Goal: Task Accomplishment & Management: Use online tool/utility

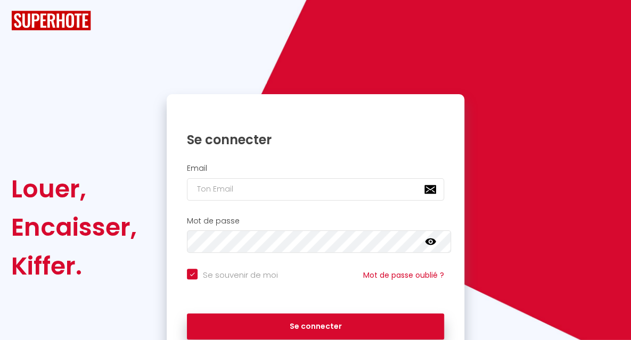
checkbox input "true"
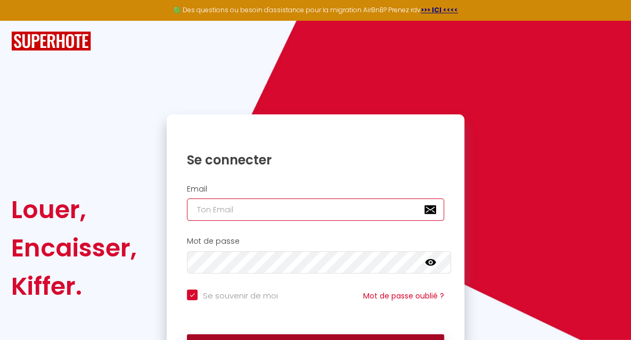
type input "[EMAIL_ADDRESS][DOMAIN_NAME]"
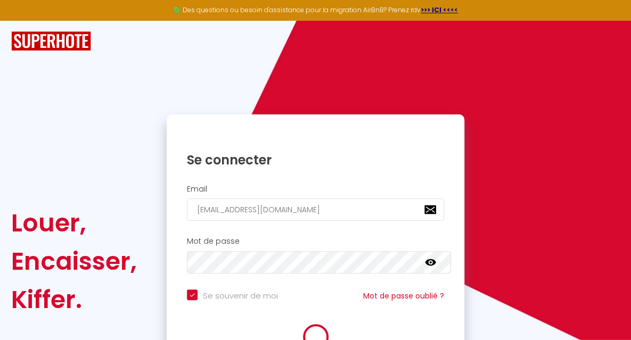
checkbox input "true"
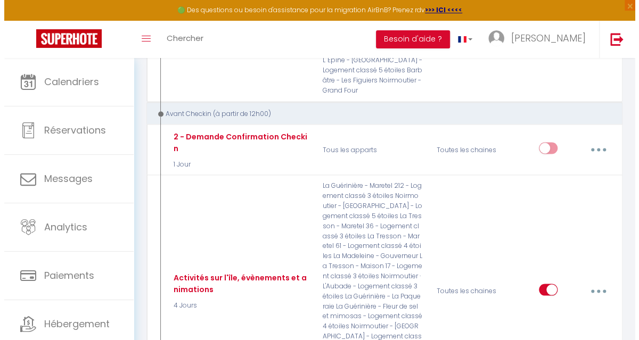
scroll to position [807, 0]
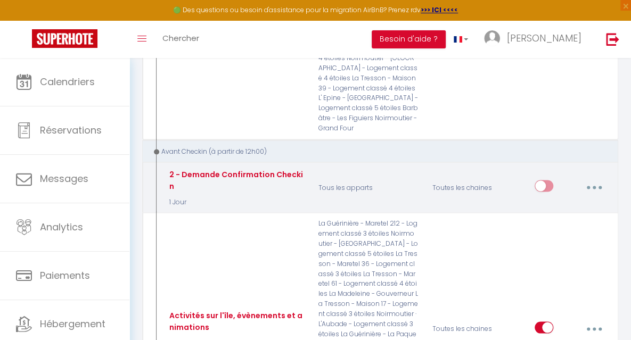
click at [593, 177] on button "button" at bounding box center [594, 187] width 28 height 20
click at [548, 204] on link "Editer" at bounding box center [565, 213] width 79 height 18
type input "2 - Demande Confirmation Checkin"
select select "1 Jour"
select select "if_booking_is_paid"
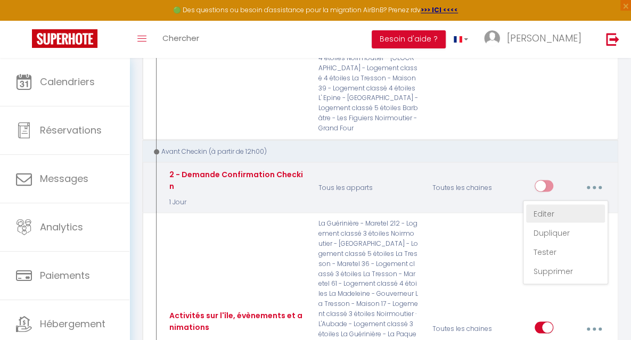
checkbox input "true"
checkbox input "false"
radio input "true"
type input "Procédure pour le checkin - [RENTAL:NAME]"
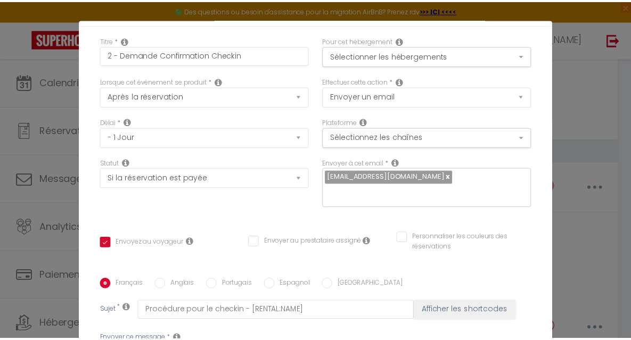
scroll to position [0, 0]
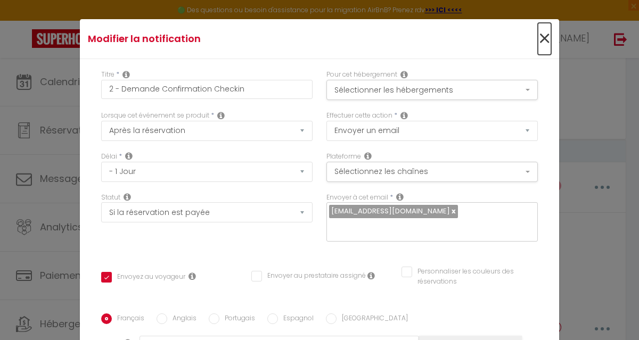
click at [538, 38] on span "×" at bounding box center [544, 39] width 13 height 32
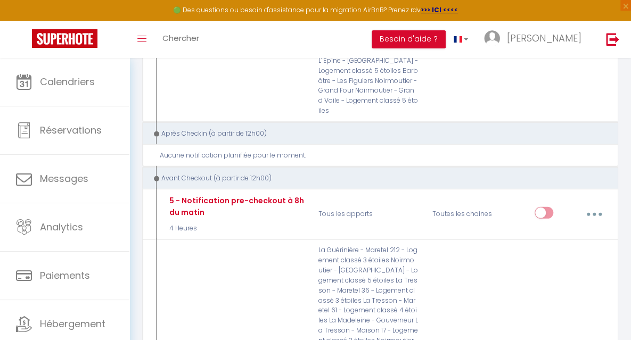
scroll to position [3291, 0]
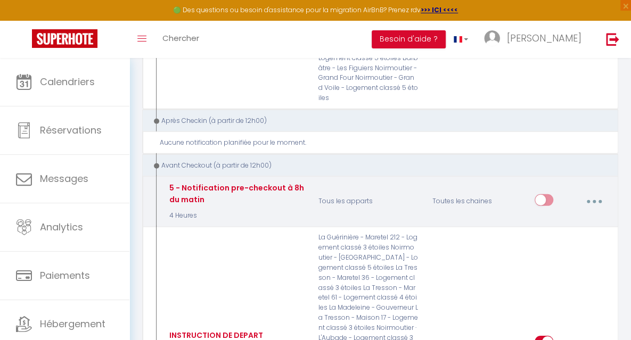
click at [591, 192] on button "button" at bounding box center [594, 202] width 28 height 20
click at [550, 218] on link "Editer" at bounding box center [565, 227] width 79 height 18
type input "5 - Notification pre-checkout à 8h du matin"
select select "4"
select select "4 Heures"
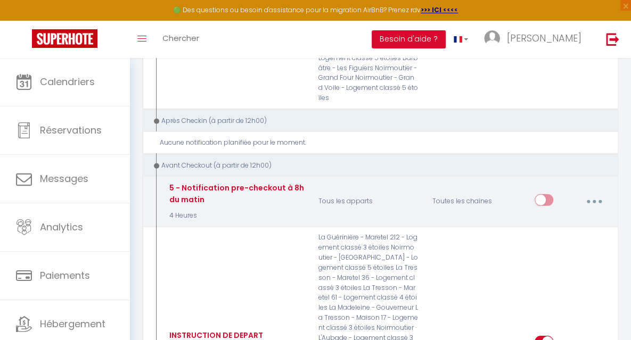
checkbox input "true"
checkbox input "false"
type input "Procédure pour votre départ - [RENTAL:NAME] - [GUEST:FIRST_NAME] [GUEST:NAME]"
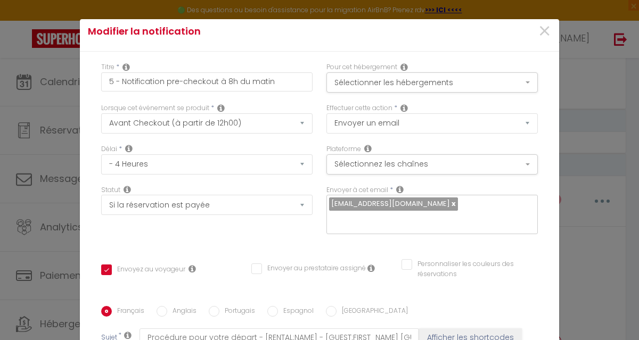
scroll to position [0, 0]
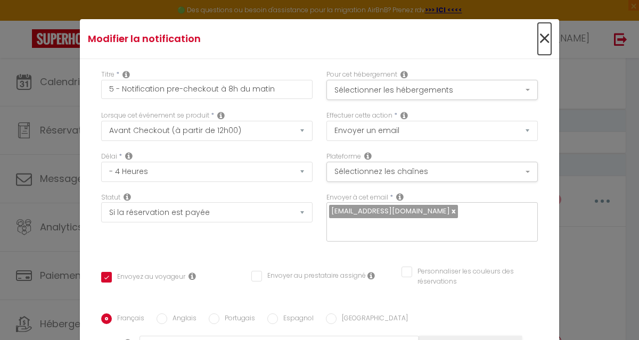
click at [538, 36] on span "×" at bounding box center [544, 39] width 13 height 32
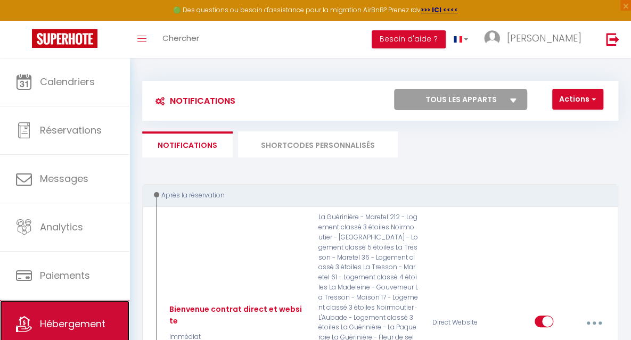
click at [78, 327] on span "Hébergement" at bounding box center [72, 323] width 65 height 13
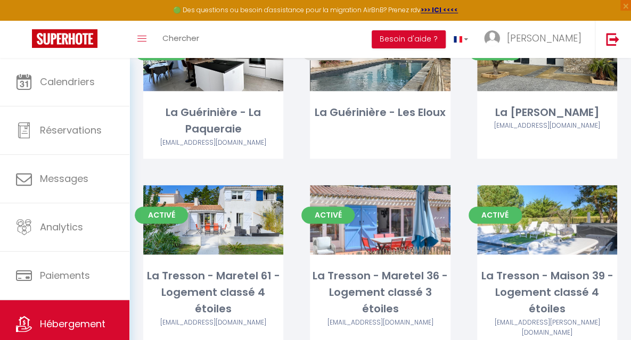
scroll to position [527, 0]
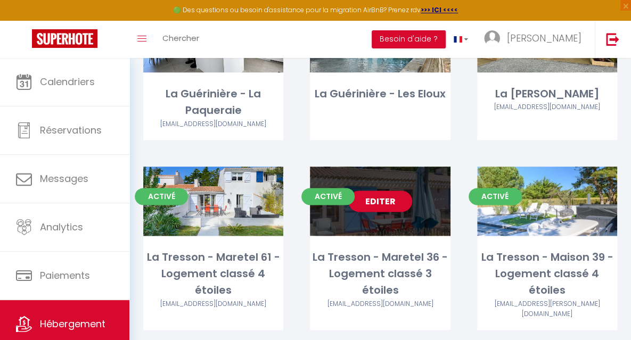
click at [371, 191] on link "Editer" at bounding box center [380, 201] width 64 height 21
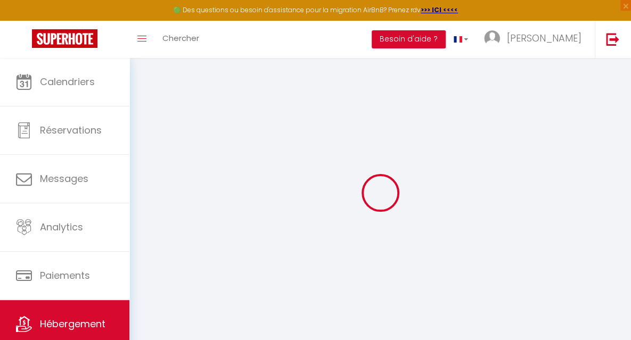
checkbox input "false"
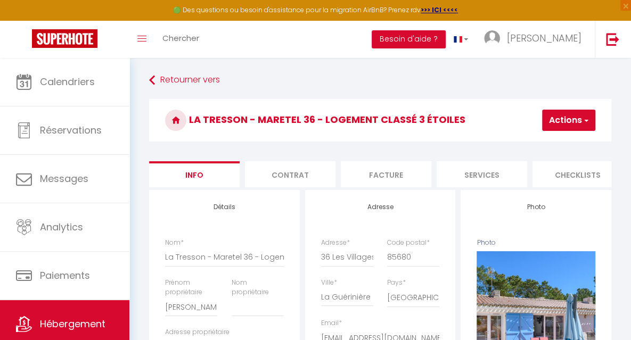
click at [567, 178] on li "Checklists" at bounding box center [577, 174] width 90 height 26
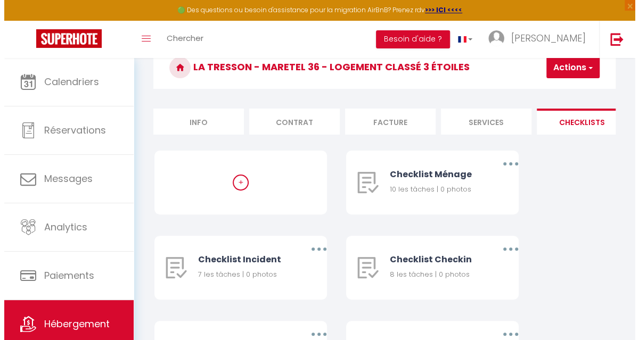
scroll to position [68, 0]
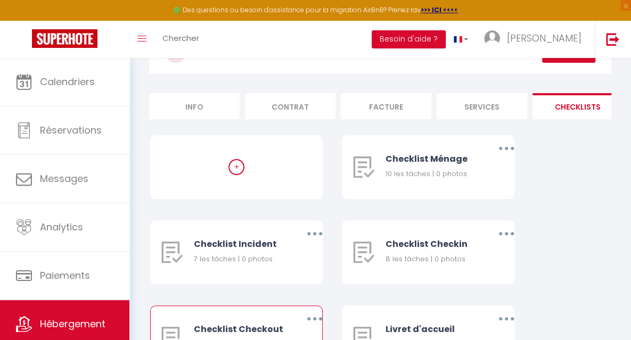
click at [287, 323] on div "Checklist Checkout" at bounding box center [240, 329] width 93 height 13
click at [316, 317] on icon "button" at bounding box center [314, 318] width 3 height 3
click at [325, 336] on link "Editer" at bounding box center [285, 345] width 79 height 18
type input "Checklist Checkout"
type input "Procédure à suivre lors du checkout"
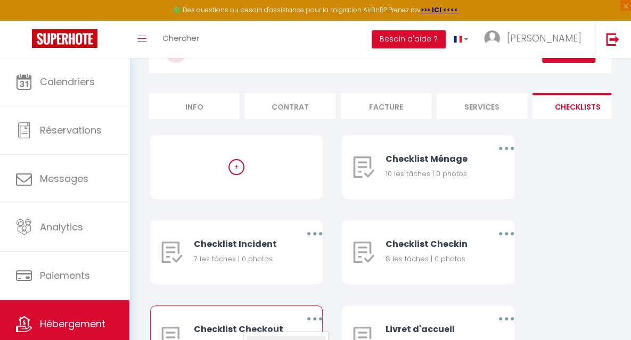
select select "4"
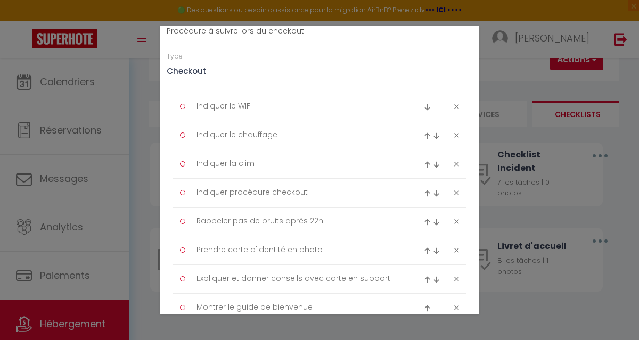
scroll to position [0, 0]
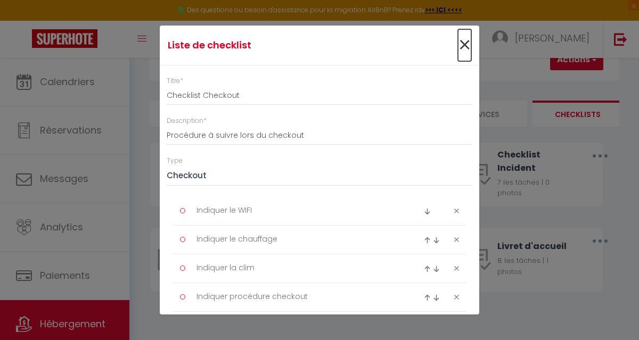
click at [458, 43] on span "×" at bounding box center [464, 45] width 13 height 32
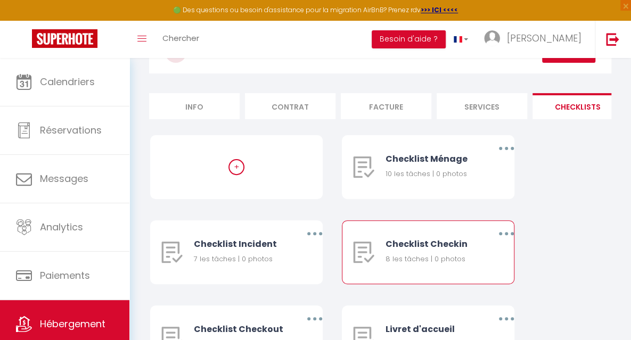
click at [385, 264] on div "8 les tâches | 0 photos" at bounding box center [431, 259] width 93 height 11
click at [492, 241] on button "button" at bounding box center [506, 234] width 28 height 20
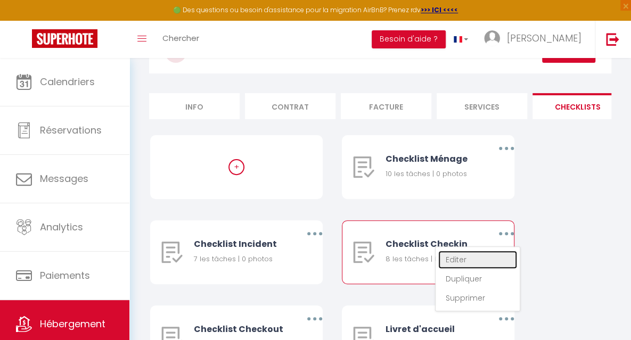
click at [438, 266] on link "Editer" at bounding box center [477, 260] width 79 height 18
type input "Checklist Checkin"
type input "Procédure à suivre lors du checkin"
select select "3"
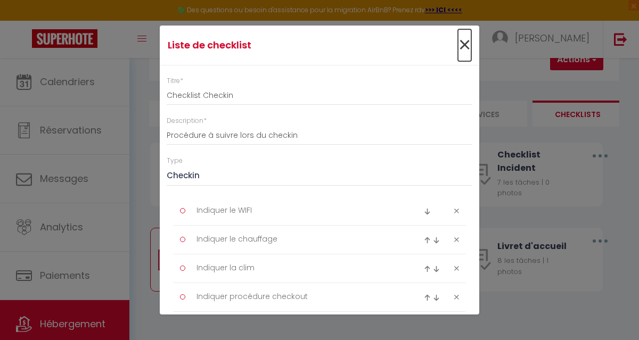
click at [458, 46] on span "×" at bounding box center [464, 45] width 13 height 32
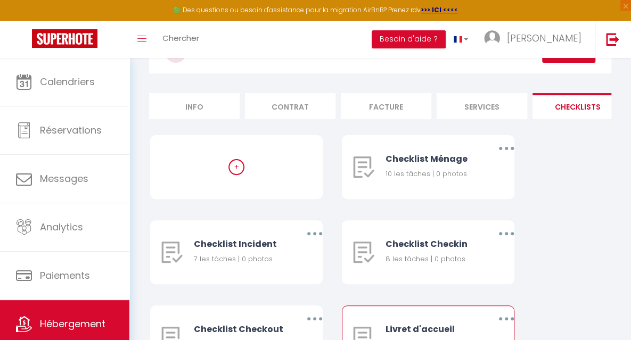
click at [520, 309] on button "button" at bounding box center [506, 319] width 28 height 20
click at [517, 336] on link "Editer" at bounding box center [477, 345] width 79 height 18
type input "Livret d'accueil"
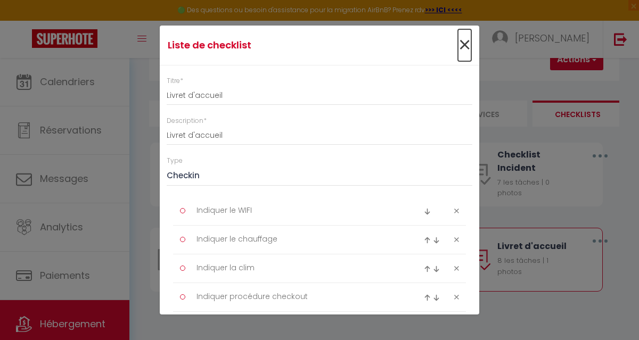
click at [458, 46] on span "×" at bounding box center [464, 45] width 13 height 32
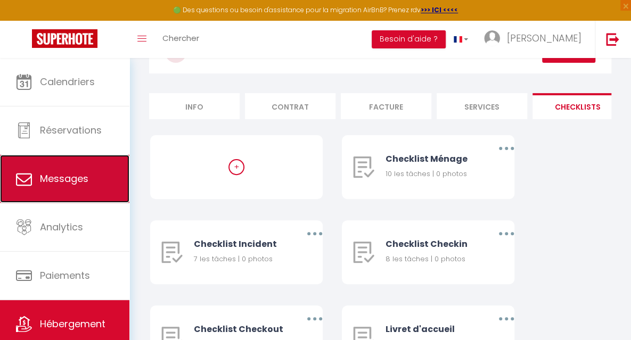
click at [63, 175] on span "Messages" at bounding box center [64, 178] width 48 height 13
select select "message"
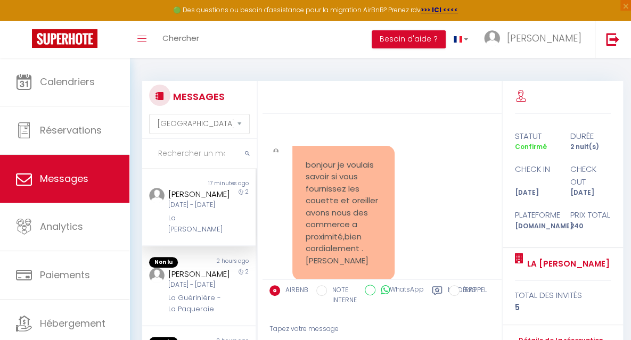
scroll to position [7989, 0]
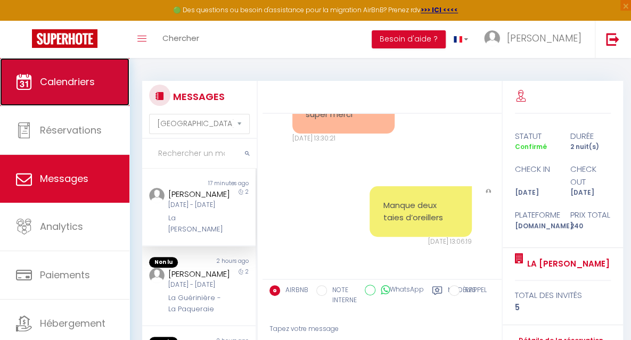
click at [92, 85] on span "Calendriers" at bounding box center [67, 81] width 55 height 13
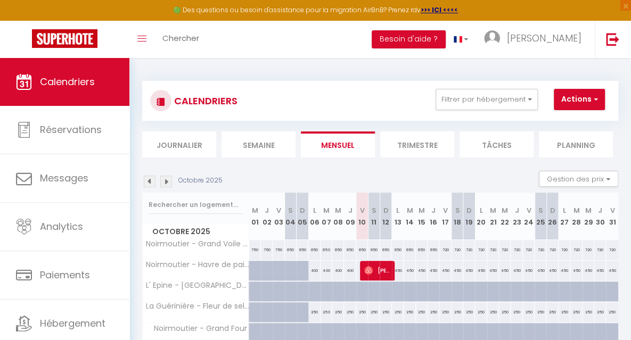
click at [171, 150] on li "Journalier" at bounding box center [179, 144] width 74 height 26
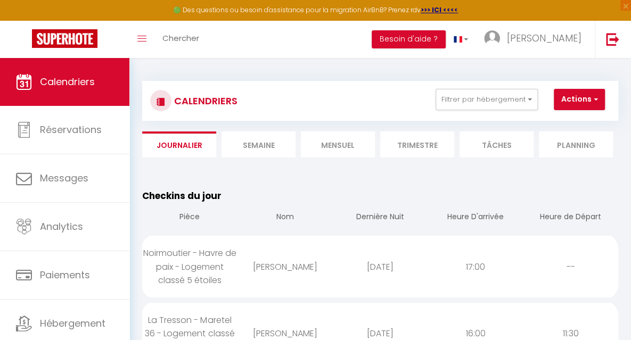
click at [501, 145] on li "Tâches" at bounding box center [496, 144] width 74 height 26
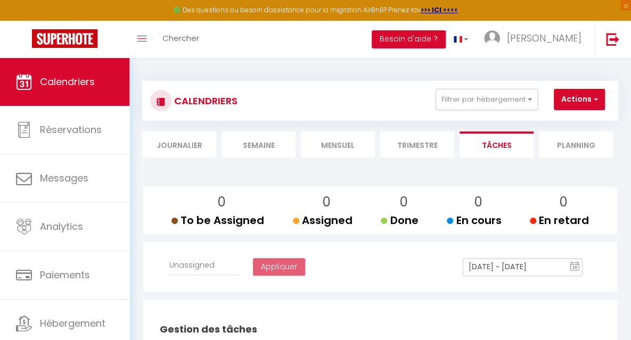
select select
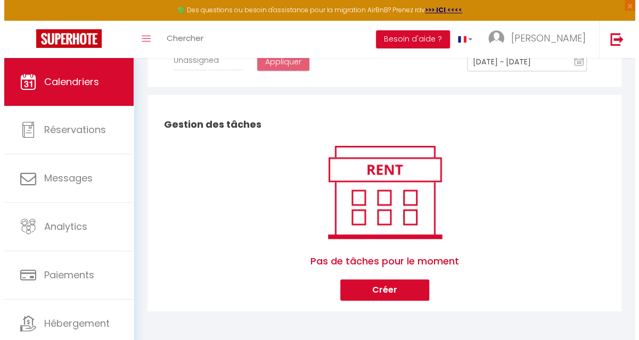
scroll to position [213, 0]
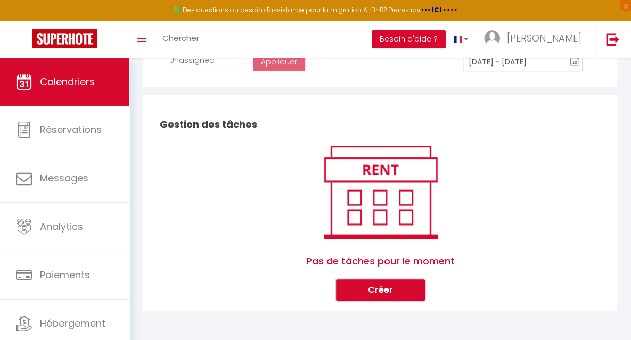
click at [366, 291] on button "Créer" at bounding box center [380, 289] width 89 height 21
select select
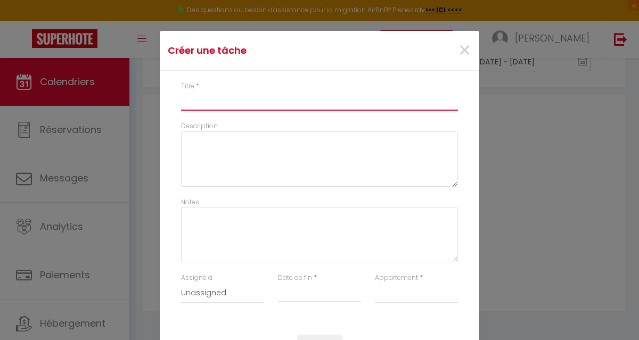
click at [217, 107] on input "Titre" at bounding box center [319, 101] width 277 height 19
type input "T"
select select
type input "Ta"
select select
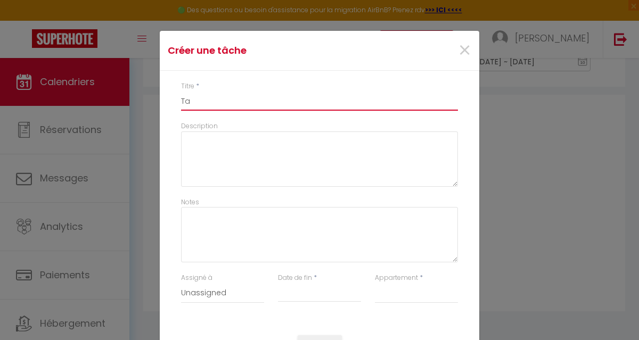
type input "T"
select select
type input "E"
select select
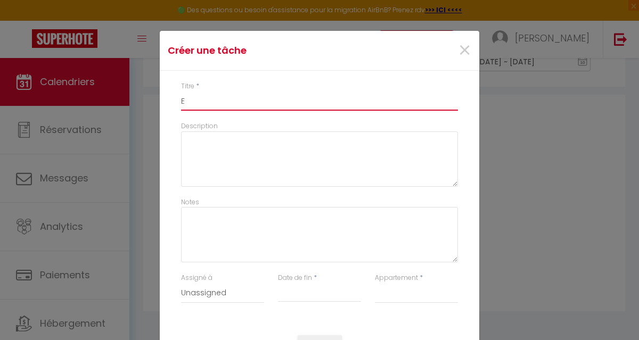
type input "Eq"
select select
type input "Equ"
select select
type input "Equi"
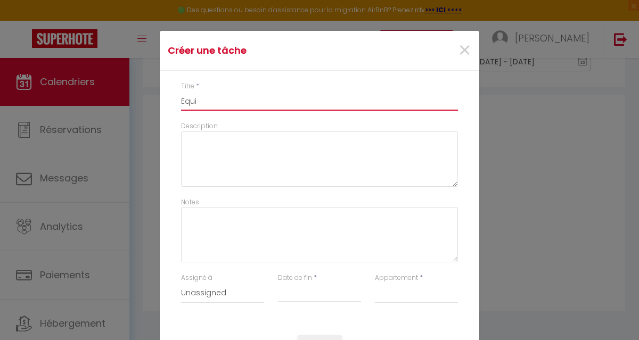
select select
type input "Equip"
select select
type input "Equipe"
select select
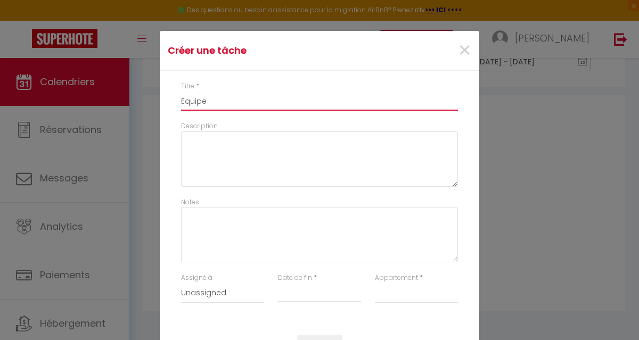
type input "Equipem"
select select
type input "Equipeme"
select select
type input "Equipemen"
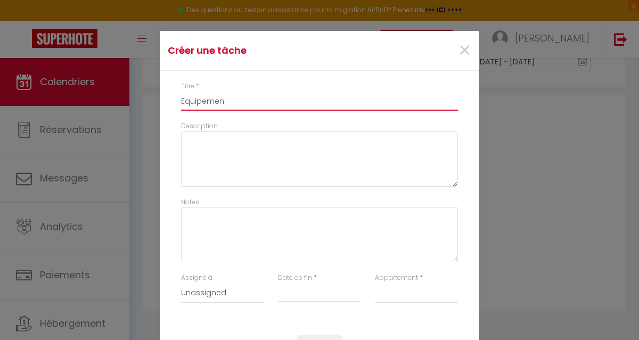
select select
type input "Equipement"
select select
type input "Equipement"
select select
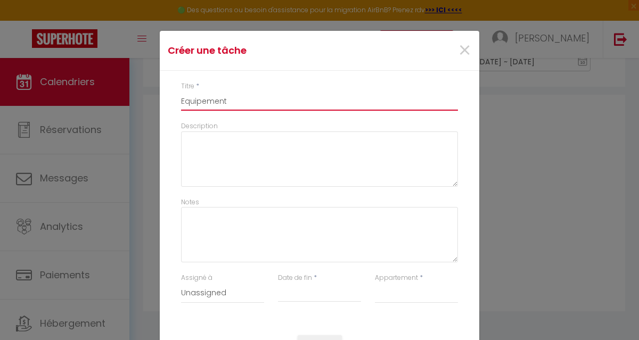
type input "Equipement m"
select select
type input "Equipement ma"
select select
type input "Equipement man"
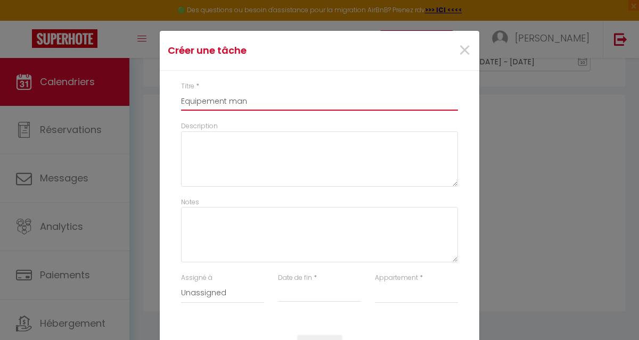
select select
type input "Equipement manq"
select select
type input "Equipement manqu"
select select
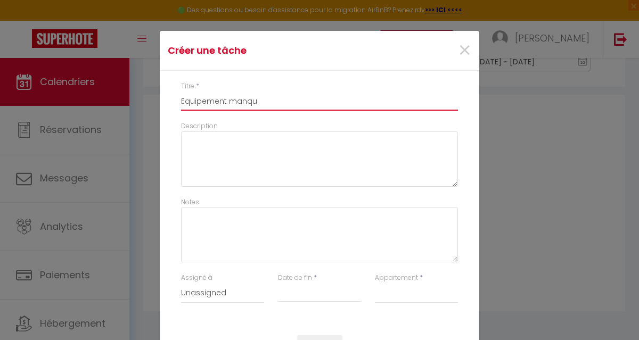
type input "Equipement manqua"
select select
type input "Equipement manquan"
select select
type input "Equipement manquant"
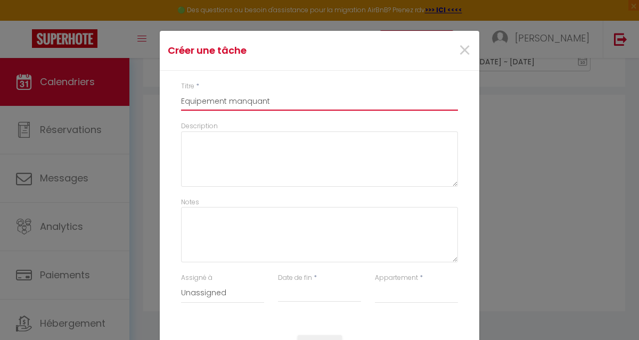
select select
type input "Equipement manquant"
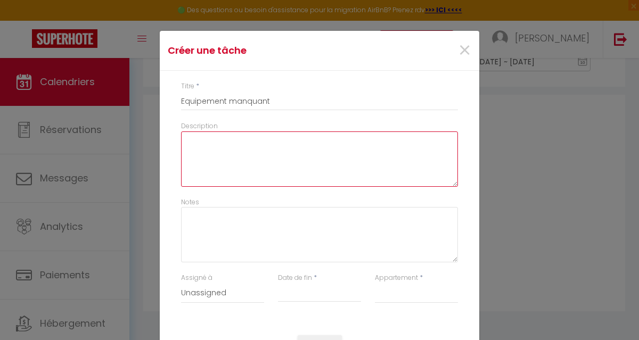
click at [209, 155] on textarea "Description" at bounding box center [319, 158] width 277 height 55
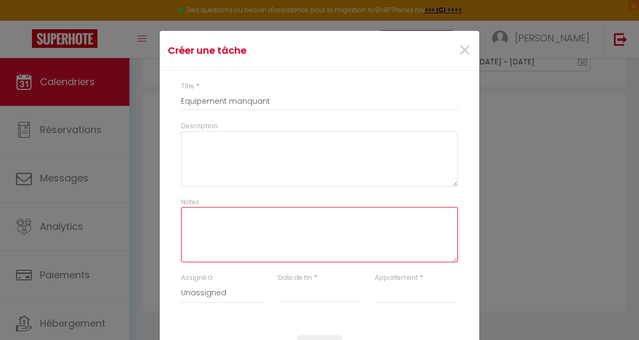
click at [195, 229] on textarea "Notes" at bounding box center [319, 234] width 277 height 55
type textarea "M"
select select
type textarea "Ma"
select select
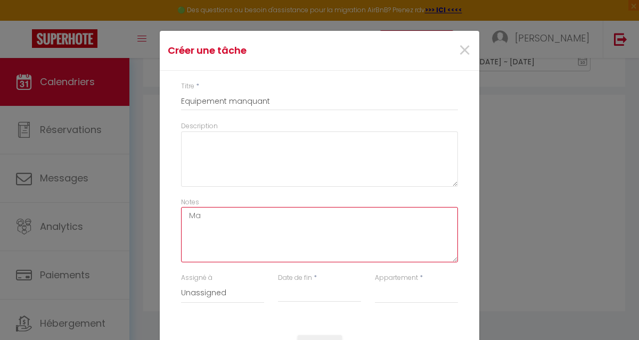
type textarea "Man"
select select
type textarea "Manq"
select select
type textarea "Manqu"
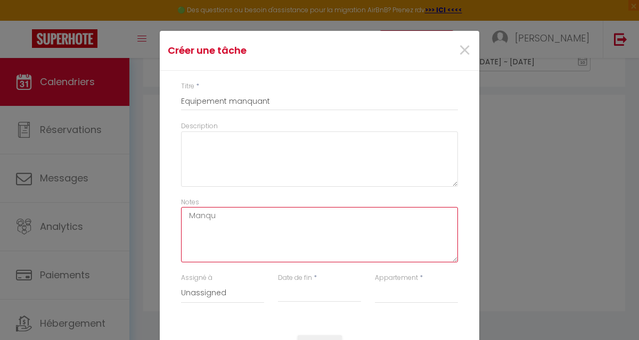
select select
type textarea "Manque"
select select
type textarea "Manque"
select select
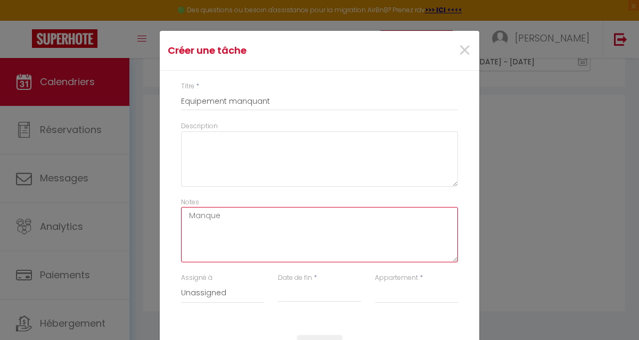
type textarea "Manque d"
select select
type textarea "Manque de"
select select
type textarea "Manque deu"
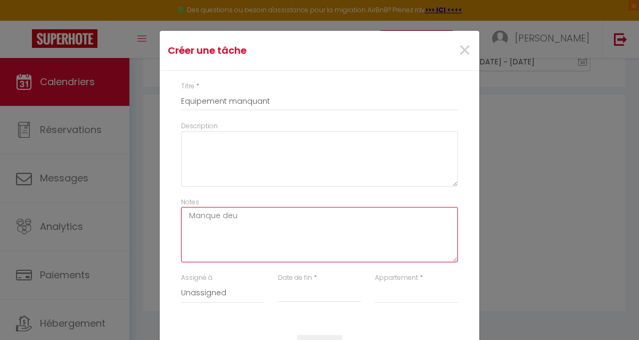
select select
type textarea "Manque deux"
select select
type textarea "Manque deux"
select select
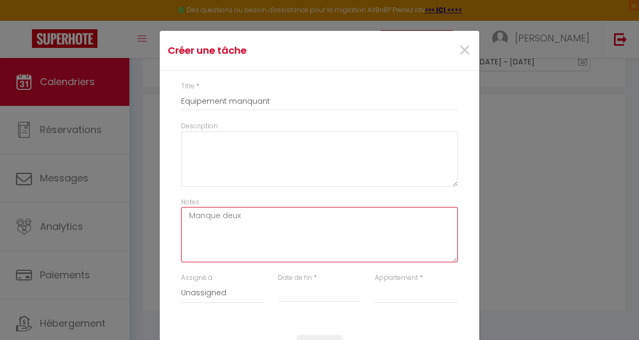
type textarea "Manque deux t"
select select
type textarea "Manque deux ta"
select select
type textarea "Manque deux tai"
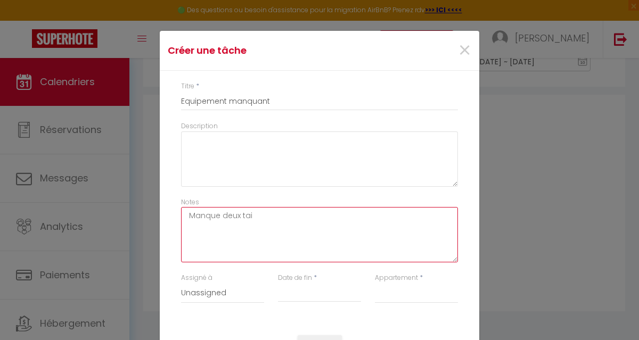
select select
type textarea "Manque deux taie"
select select
type textarea "Manque deux taies"
select select
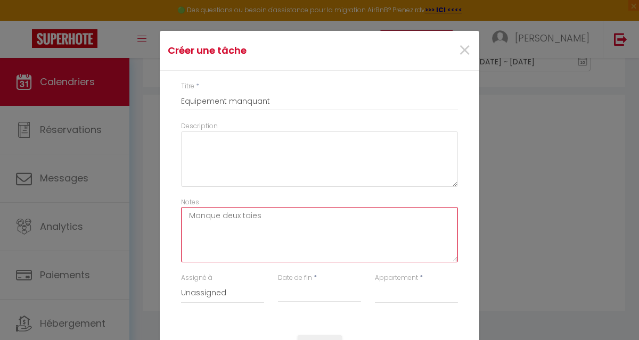
type textarea "Manque deux taies"
select select
type textarea "Manque deux taies d"
select select
type textarea "Manque deux taies d'"
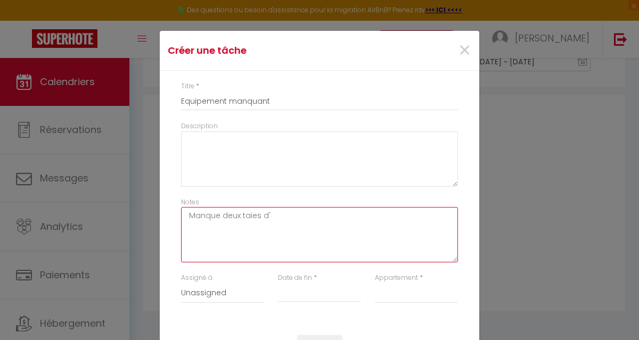
select select
type textarea "Manque deux taies d'o"
select select
type textarea "Manque deux taies d'or"
select select
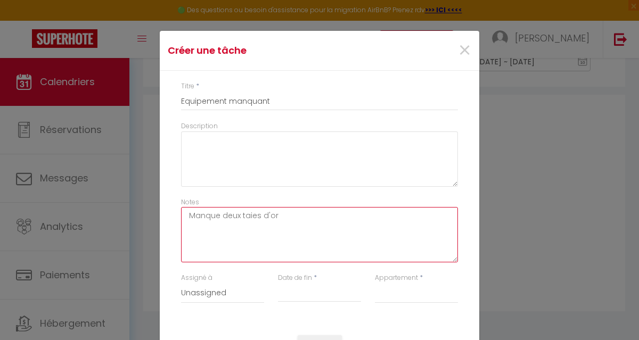
type textarea "Manque deux taies d'ore"
select select
type textarea "Manque deux taies d'orei"
select select
type textarea "Manque deux taies d'oreil"
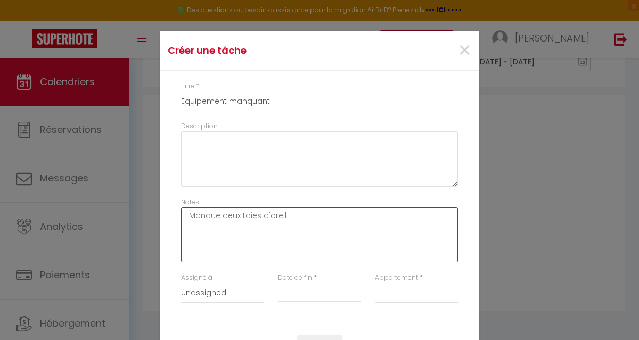
select select
type textarea "Manque deux taies d'oreill"
select select
type textarea "Manque deux taies d'oreille"
select select
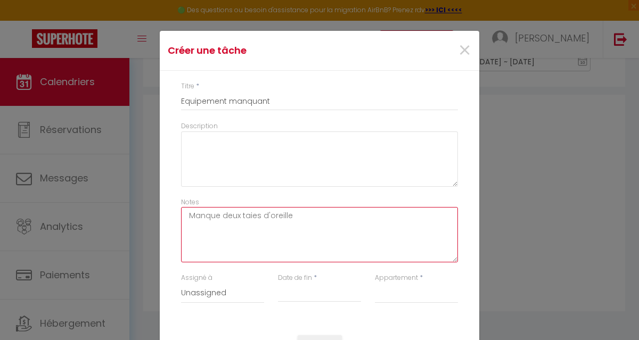
type textarea "Manque deux taies d'oreiller"
select select
type textarea "Manque deux taies d'oreillers"
select select
type textarea "Manque deux taies d'oreillers"
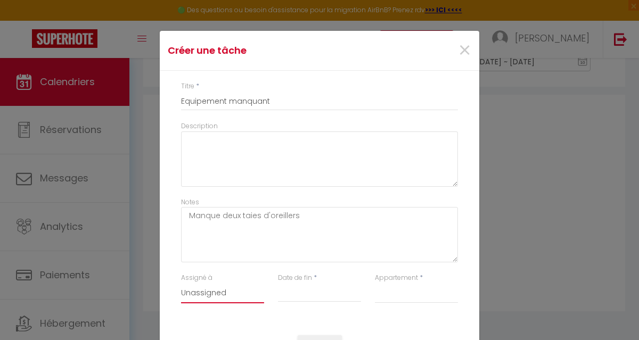
click at [202, 295] on select "Unassigned MCD MCD" at bounding box center [222, 293] width 83 height 20
select select "14322"
click at [181, 283] on select "Unassigned MCD MCD" at bounding box center [222, 293] width 83 height 20
select select
click at [297, 295] on input "Date de fin" at bounding box center [319, 294] width 83 height 14
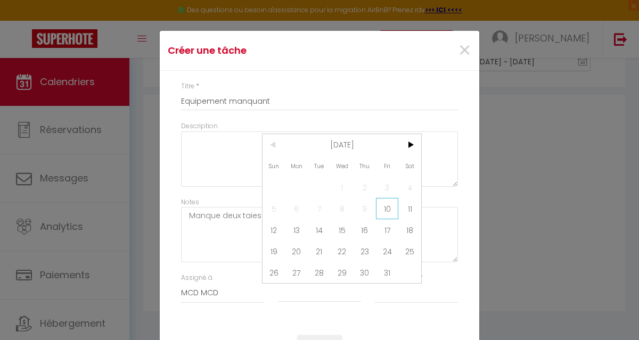
click at [382, 209] on span "10" at bounding box center [387, 208] width 23 height 21
type input "[DATE]"
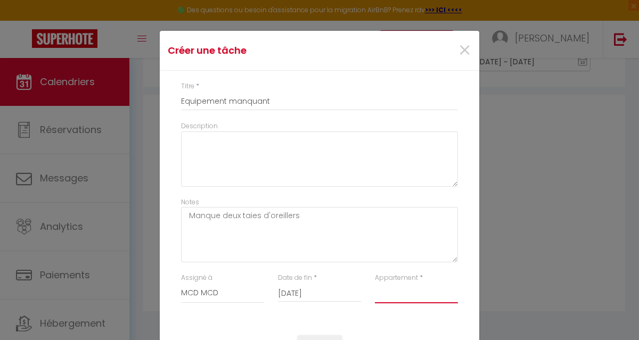
click at [395, 297] on select "Noirmoutier - Grand Voile - Logement classé 5 étoiles Noirmoutier - Havre de pa…" at bounding box center [416, 293] width 83 height 20
select select "22894"
click at [375, 283] on select "Noirmoutier - Grand Voile - Logement classé 5 étoiles Noirmoutier - Havre de pa…" at bounding box center [416, 293] width 83 height 20
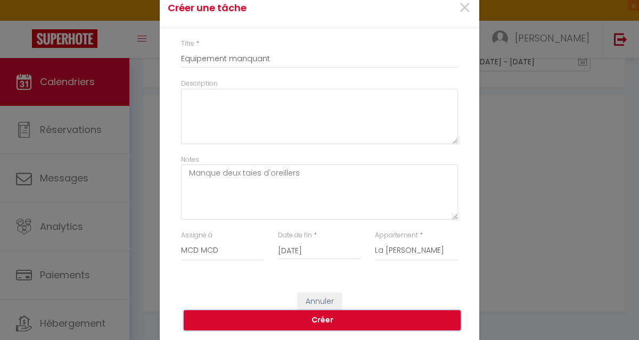
click at [307, 321] on button "Créer" at bounding box center [322, 320] width 277 height 20
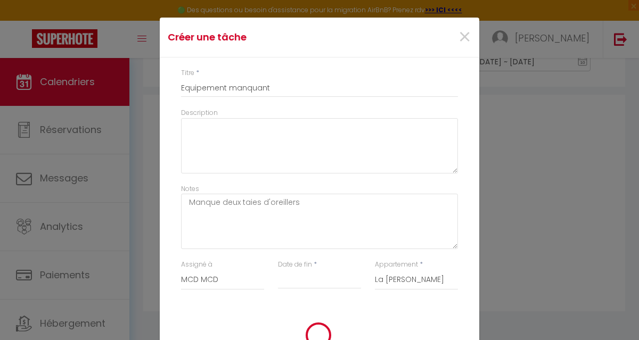
scroll to position [115, 0]
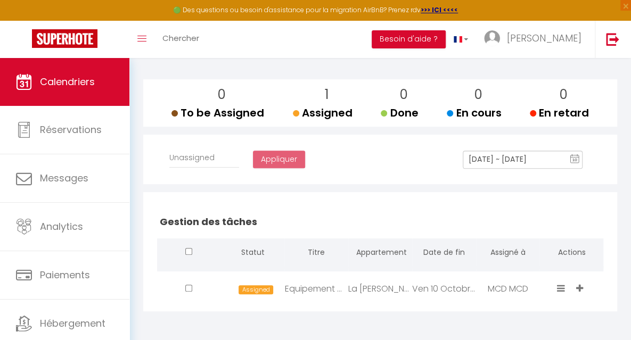
click at [369, 293] on div "La [PERSON_NAME]" at bounding box center [380, 288] width 64 height 35
select select
checkbox input "false"
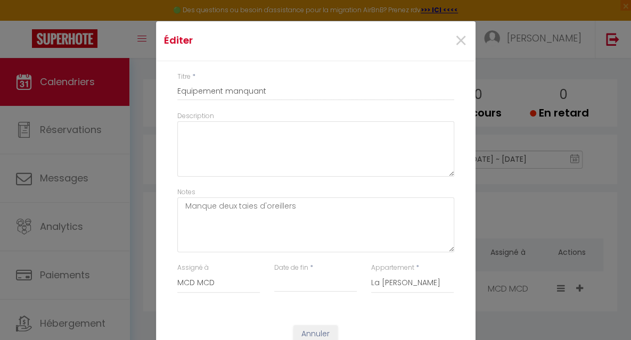
scroll to position [19, 0]
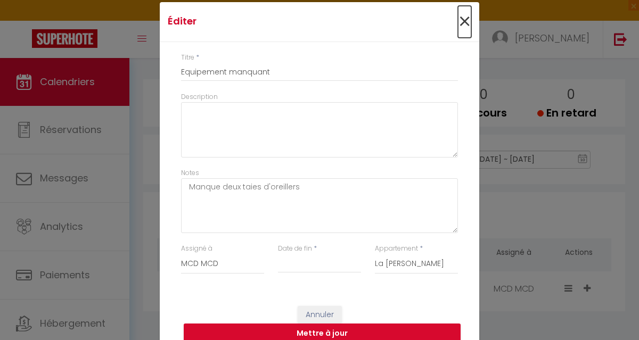
click at [460, 20] on span "×" at bounding box center [464, 22] width 13 height 32
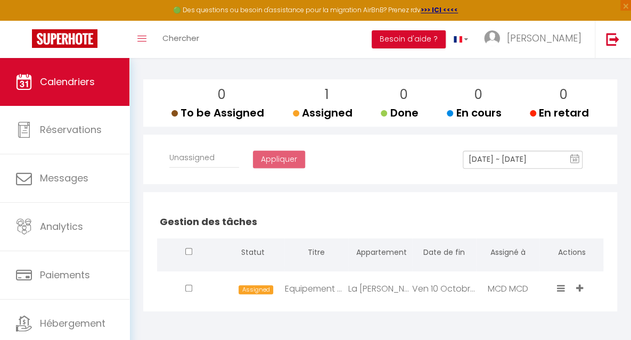
click at [562, 286] on icon at bounding box center [561, 288] width 8 height 9
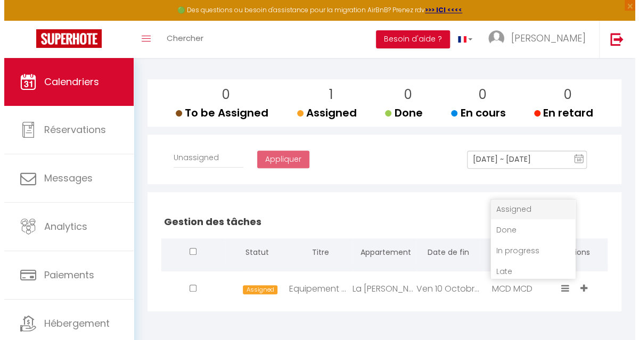
scroll to position [24, 0]
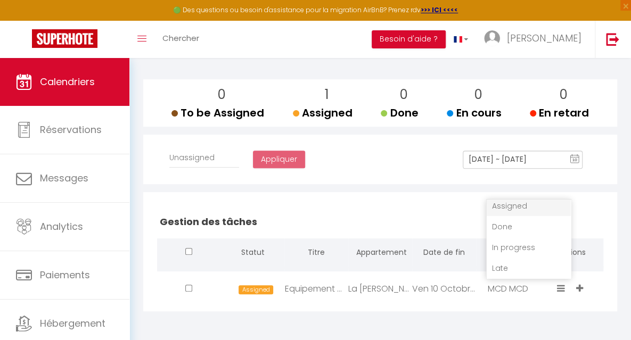
click at [577, 290] on icon at bounding box center [579, 288] width 7 height 9
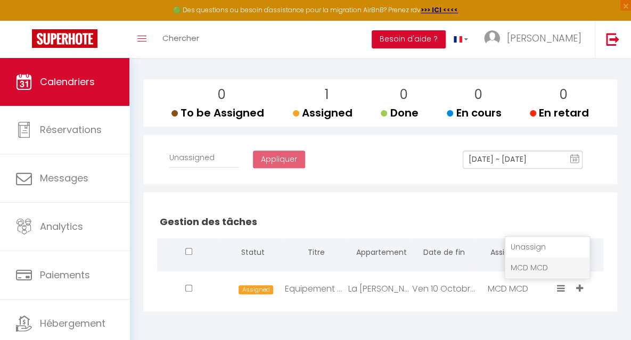
click at [472, 287] on div "Ven 10 Octobre . 2025" at bounding box center [444, 288] width 64 height 35
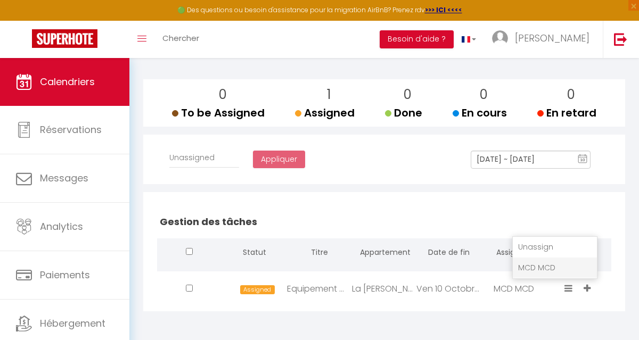
type input "Equipement manquant"
select select
checkbox input "false"
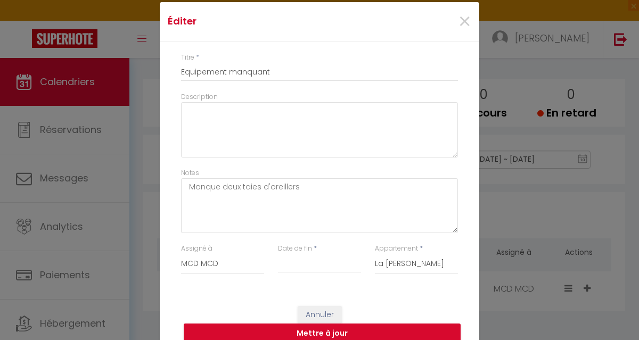
click at [315, 264] on input "Date de fin" at bounding box center [319, 265] width 83 height 14
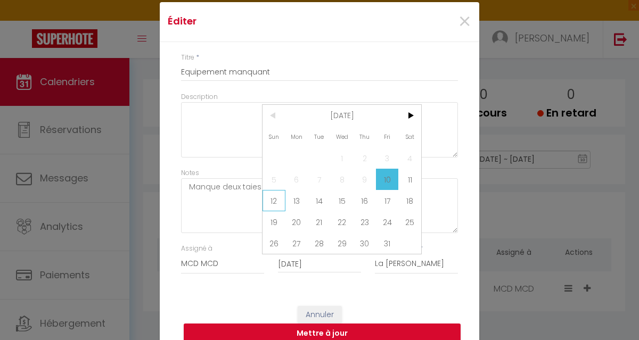
click at [274, 200] on span "12" at bounding box center [273, 200] width 23 height 21
type input "[DATE]"
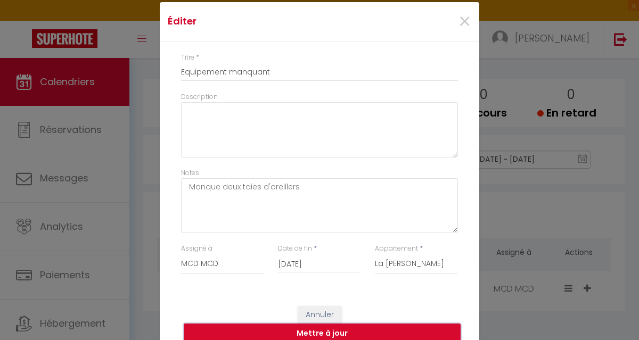
click at [311, 333] on button "Mettre à jour" at bounding box center [322, 334] width 277 height 20
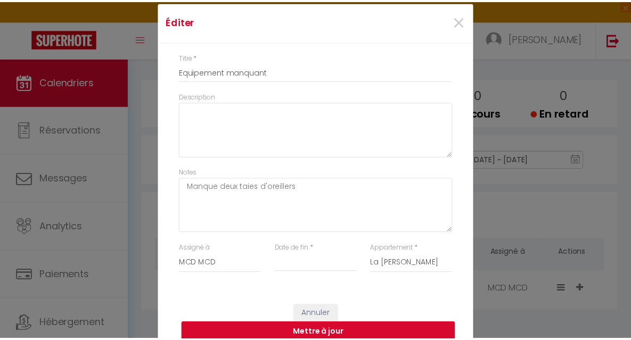
scroll to position [0, 0]
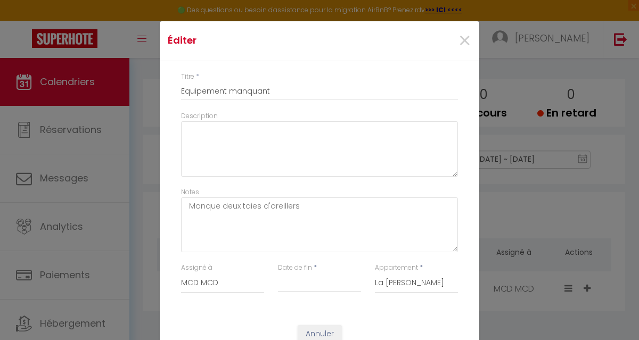
select select
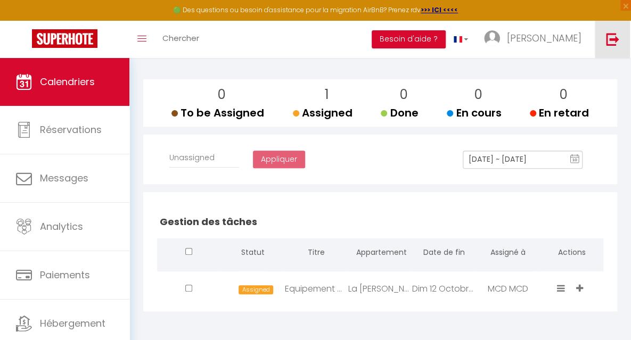
click at [612, 43] on img at bounding box center [612, 38] width 13 height 13
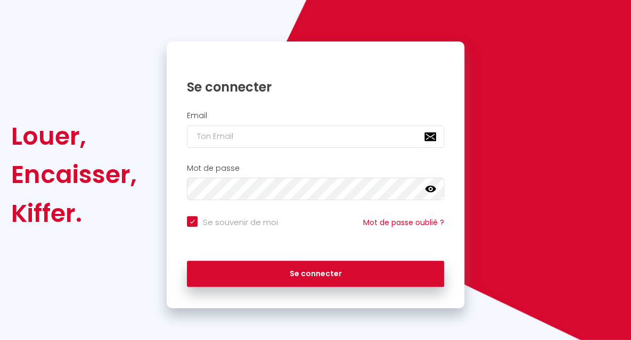
scroll to position [72, 0]
checkbox input "true"
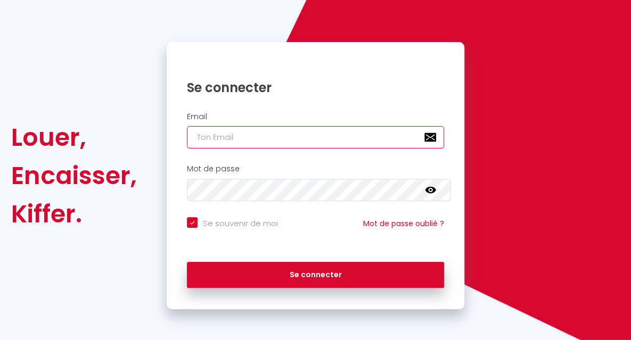
type input "[EMAIL_ADDRESS][DOMAIN_NAME]"
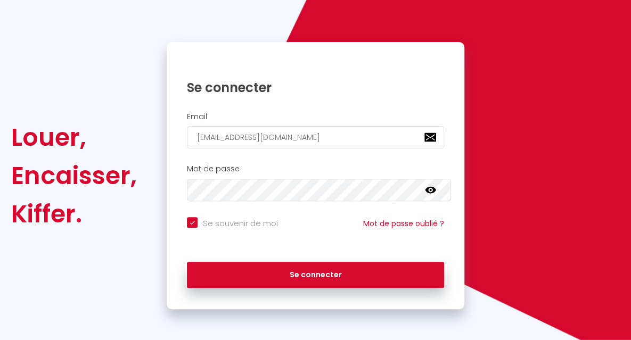
checkbox input "true"
